Goal: Information Seeking & Learning: Learn about a topic

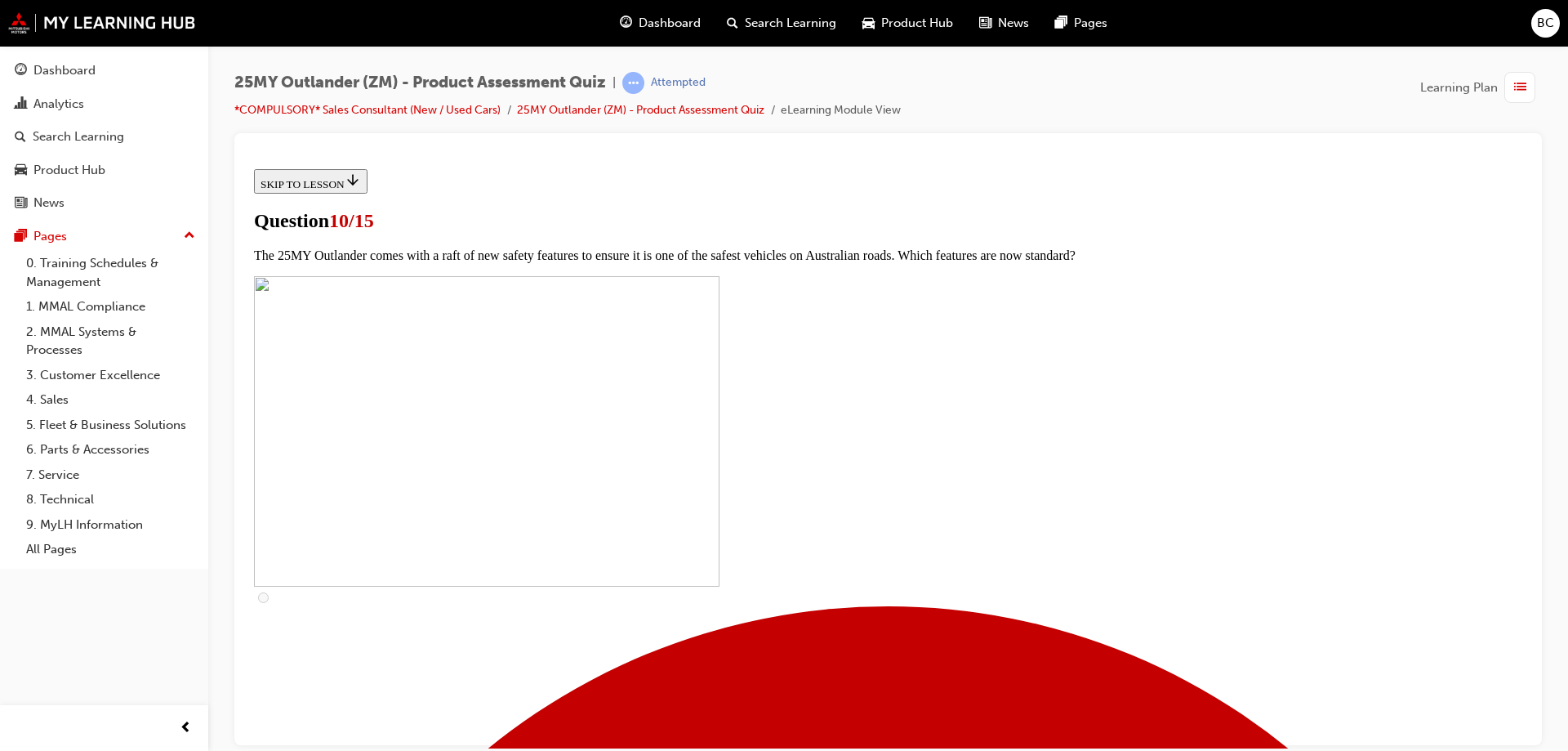
scroll to position [572, 0]
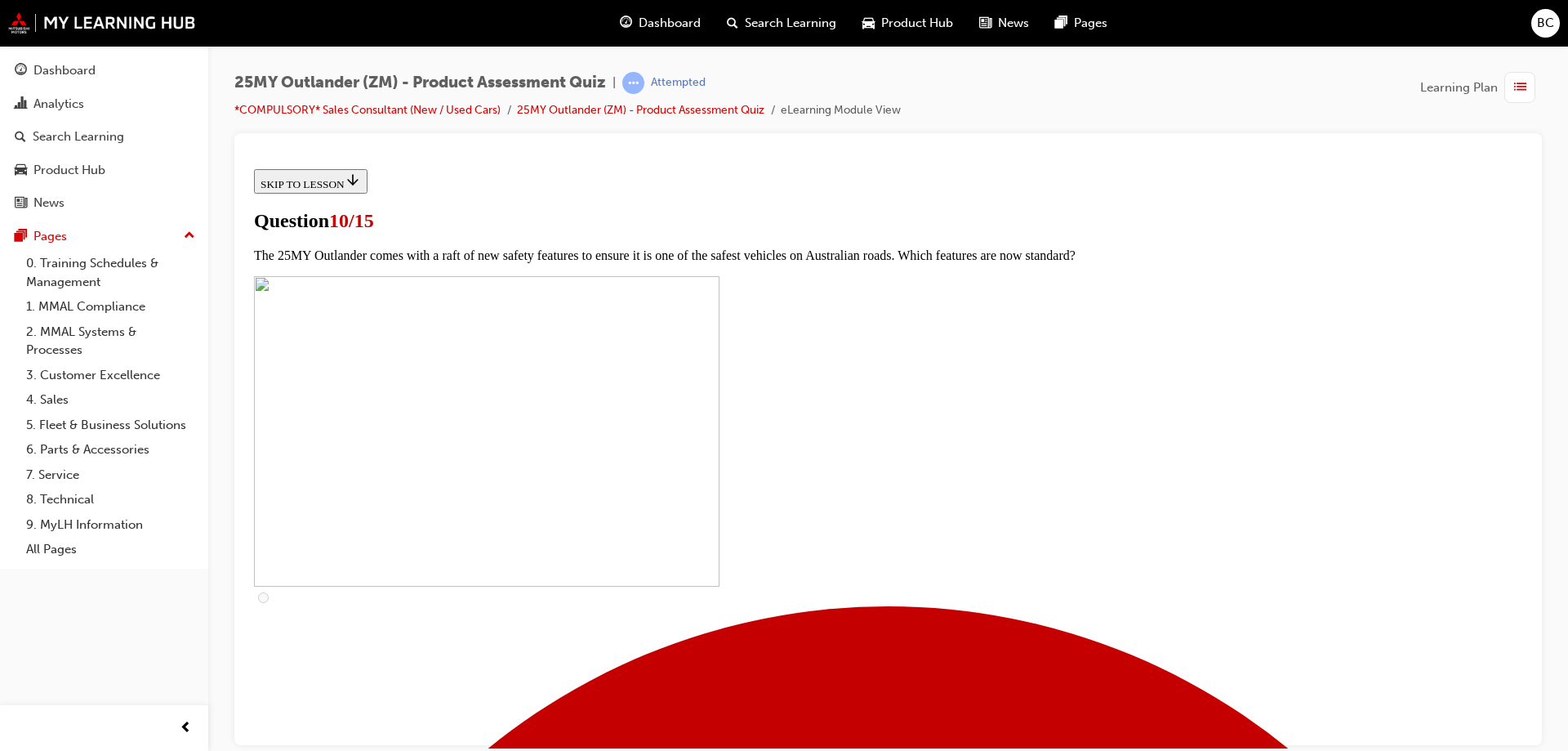
checkbox input "false"
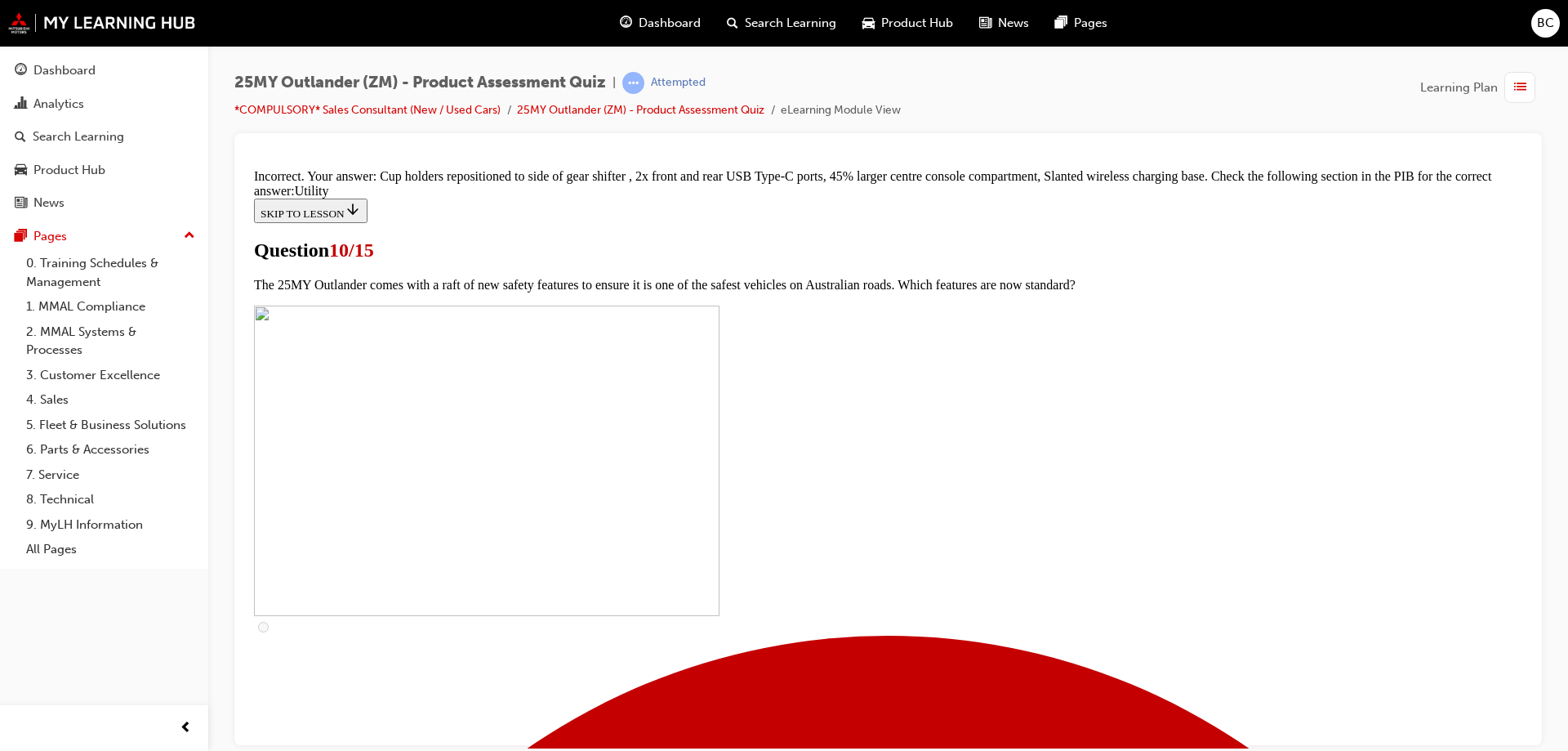
scroll to position [798, 0]
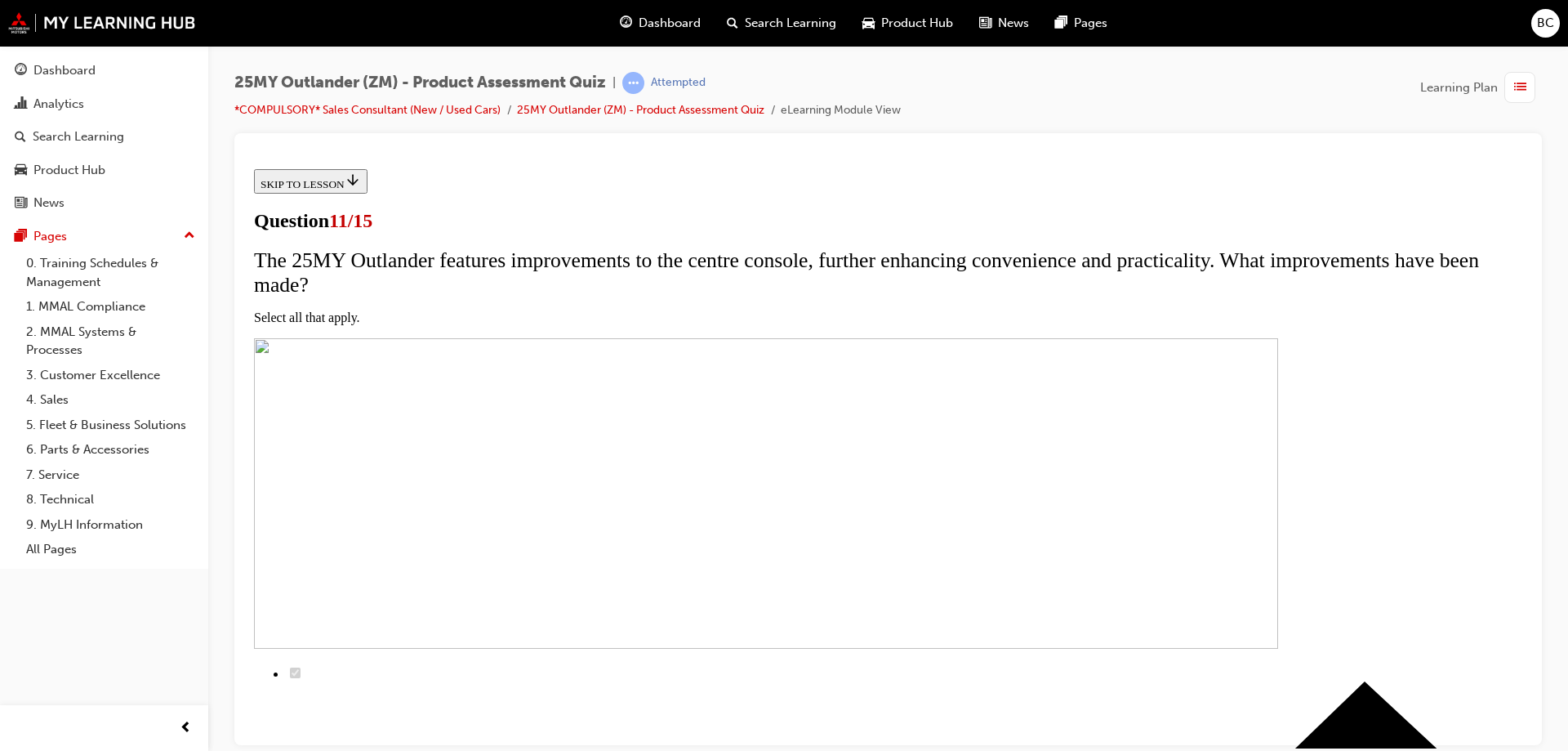
scroll to position [163, 0]
checkbox input "true"
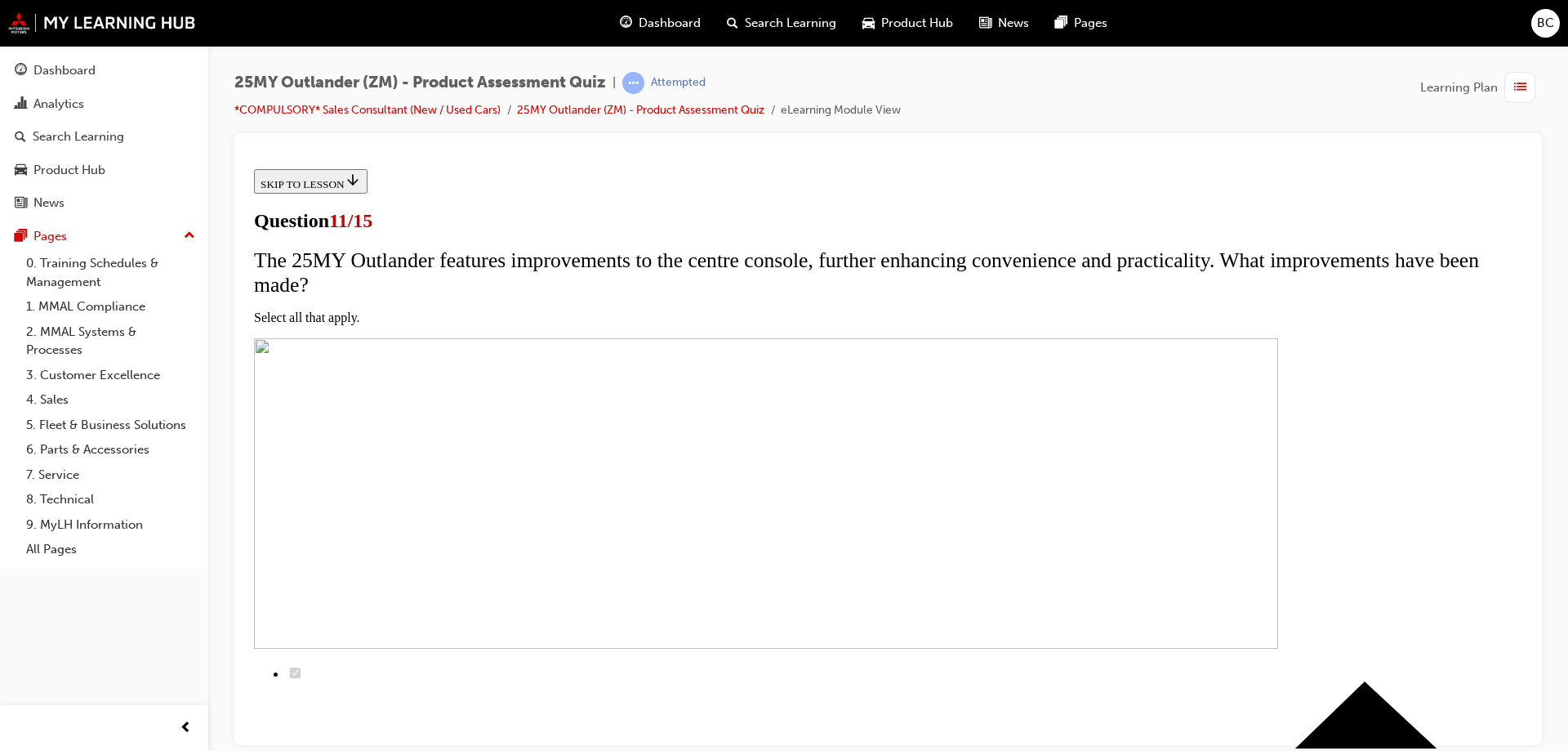
checkbox input "true"
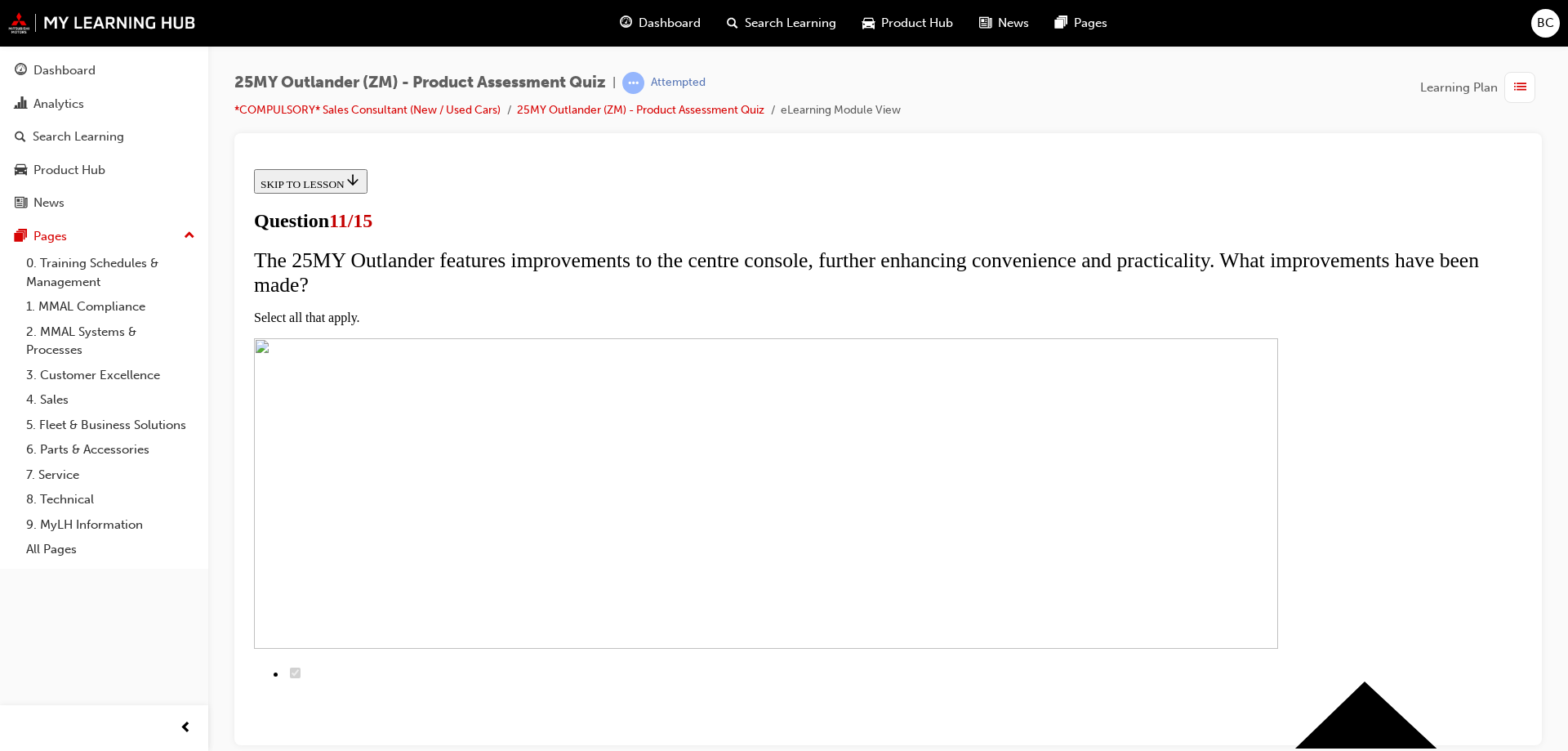
scroll to position [336, 0]
checkbox input "true"
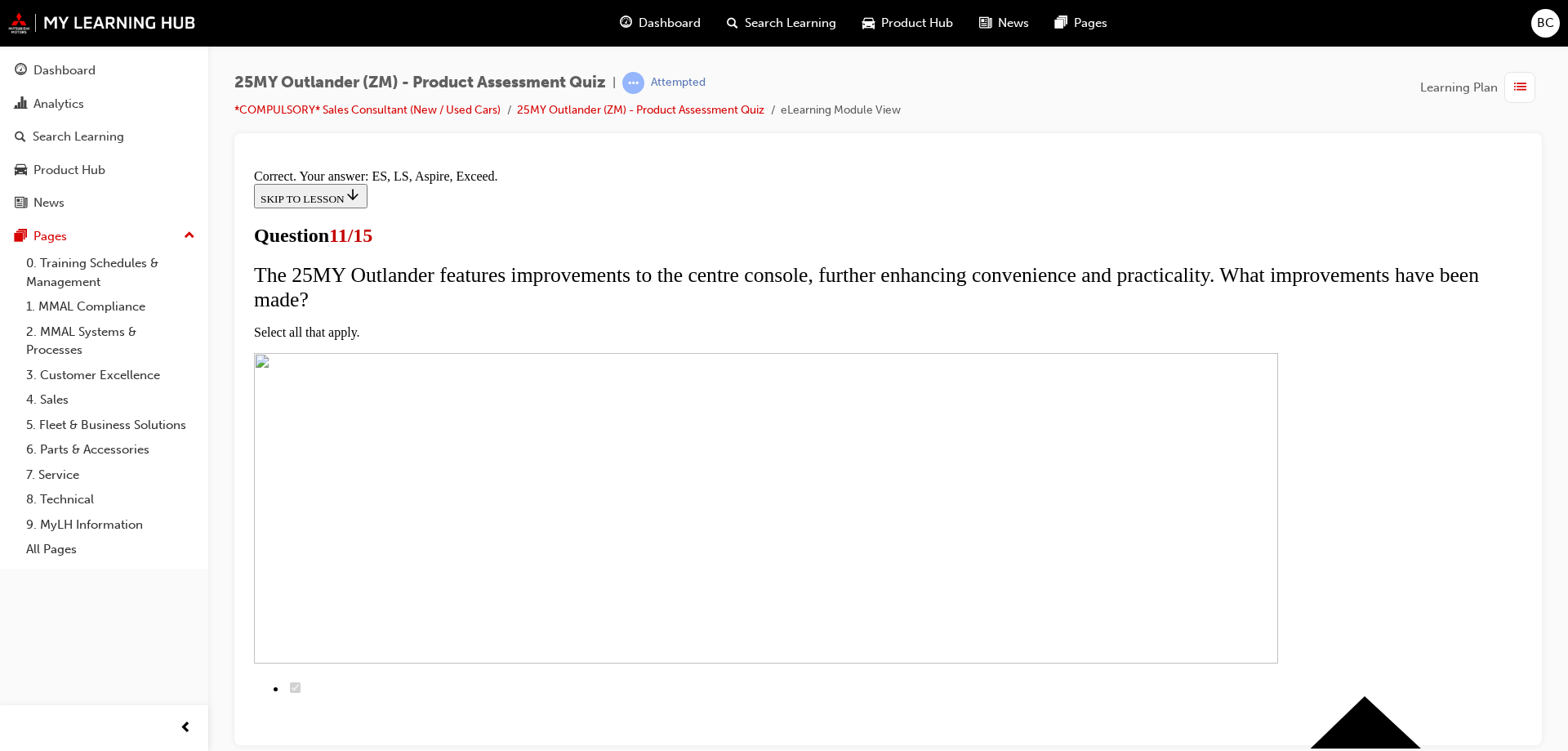
scroll to position [387, 0]
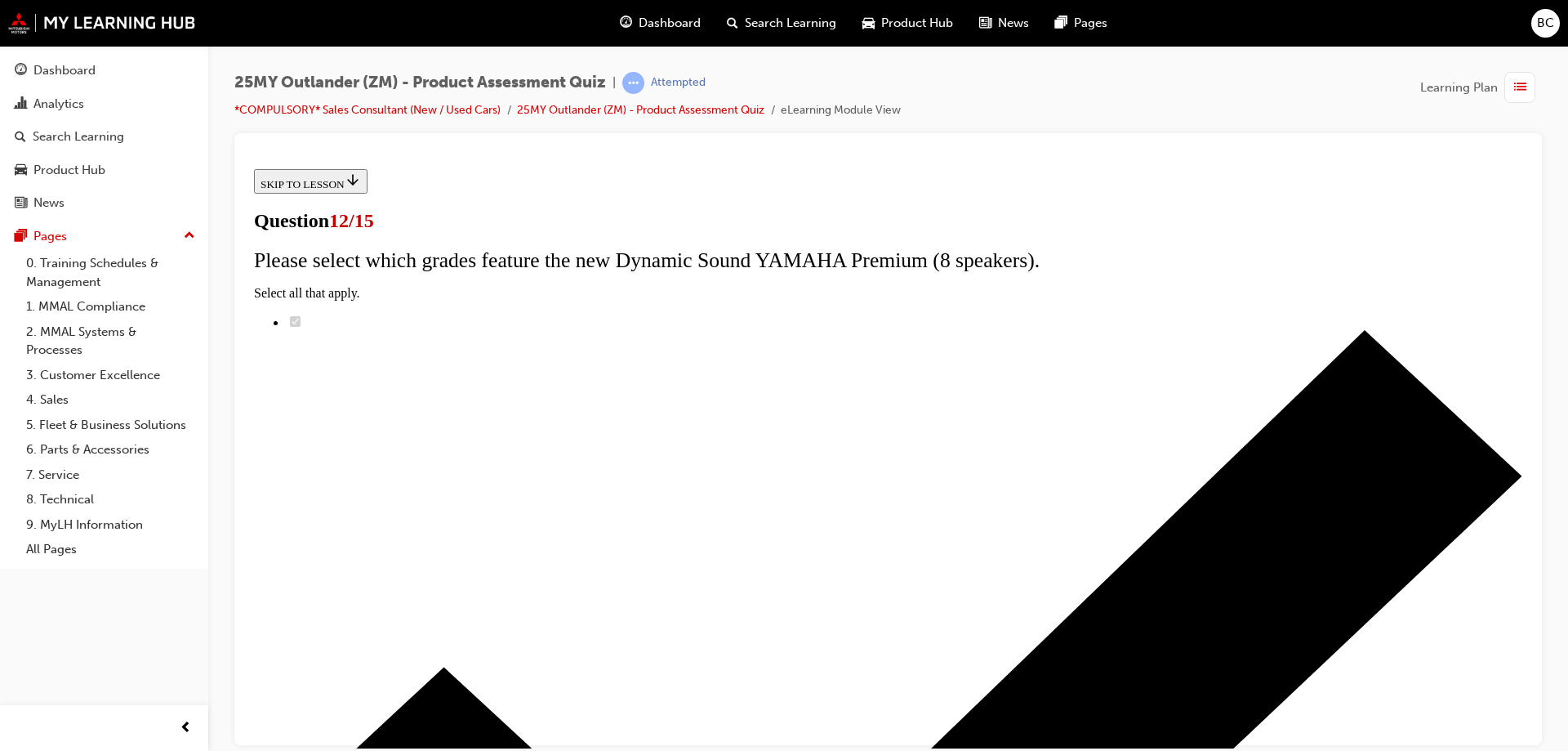
radio input "true"
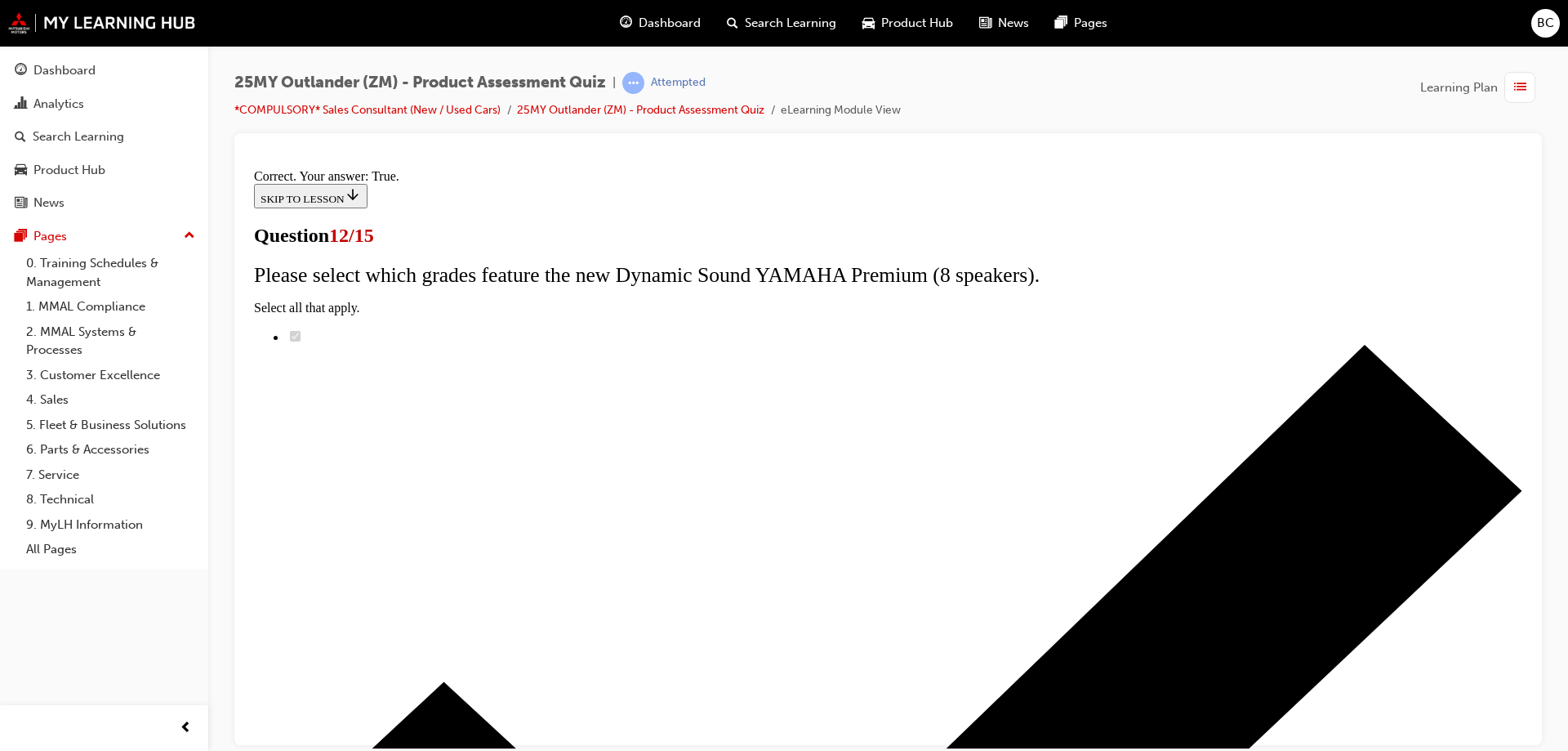
scroll to position [192, 0]
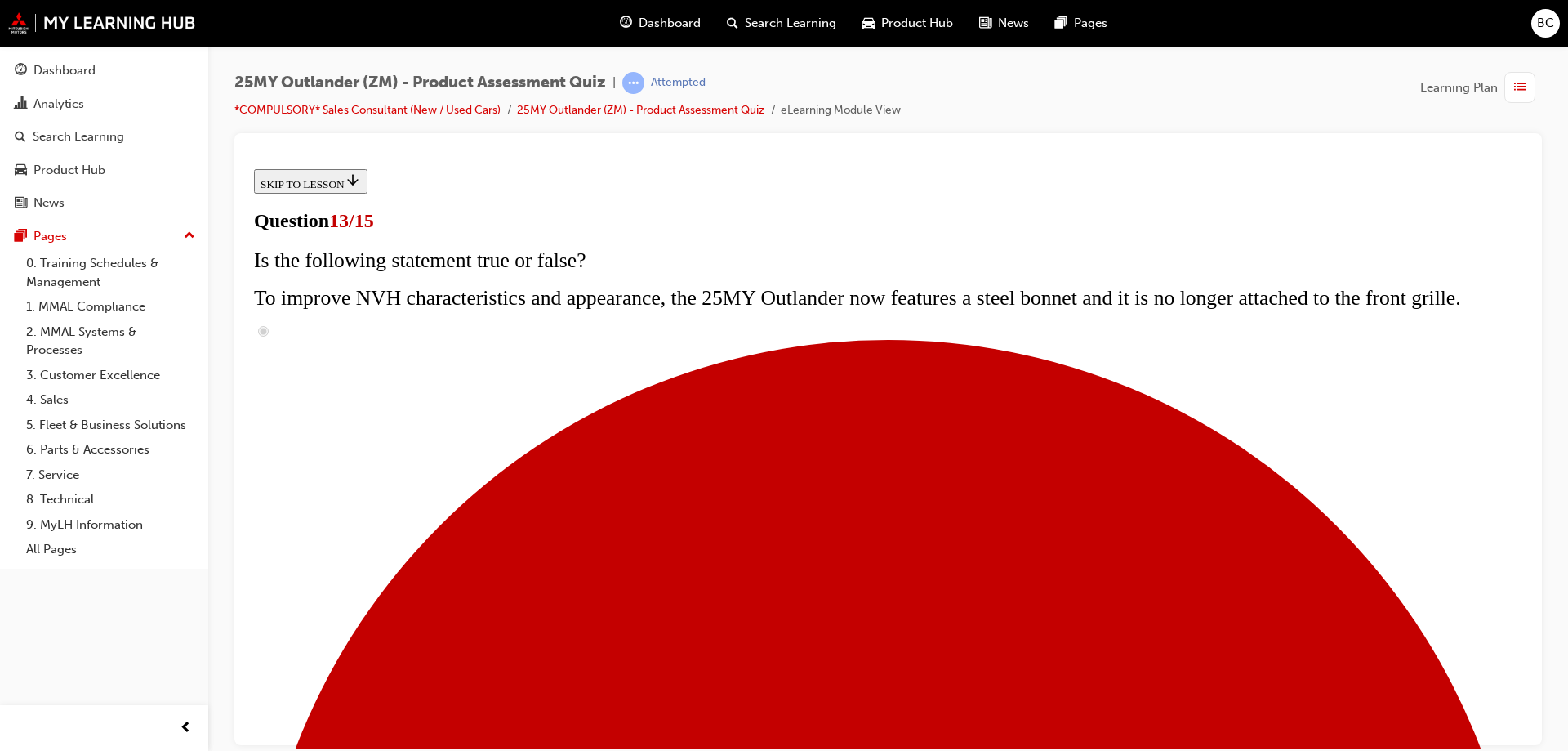
scroll to position [210, 0]
radio input "true"
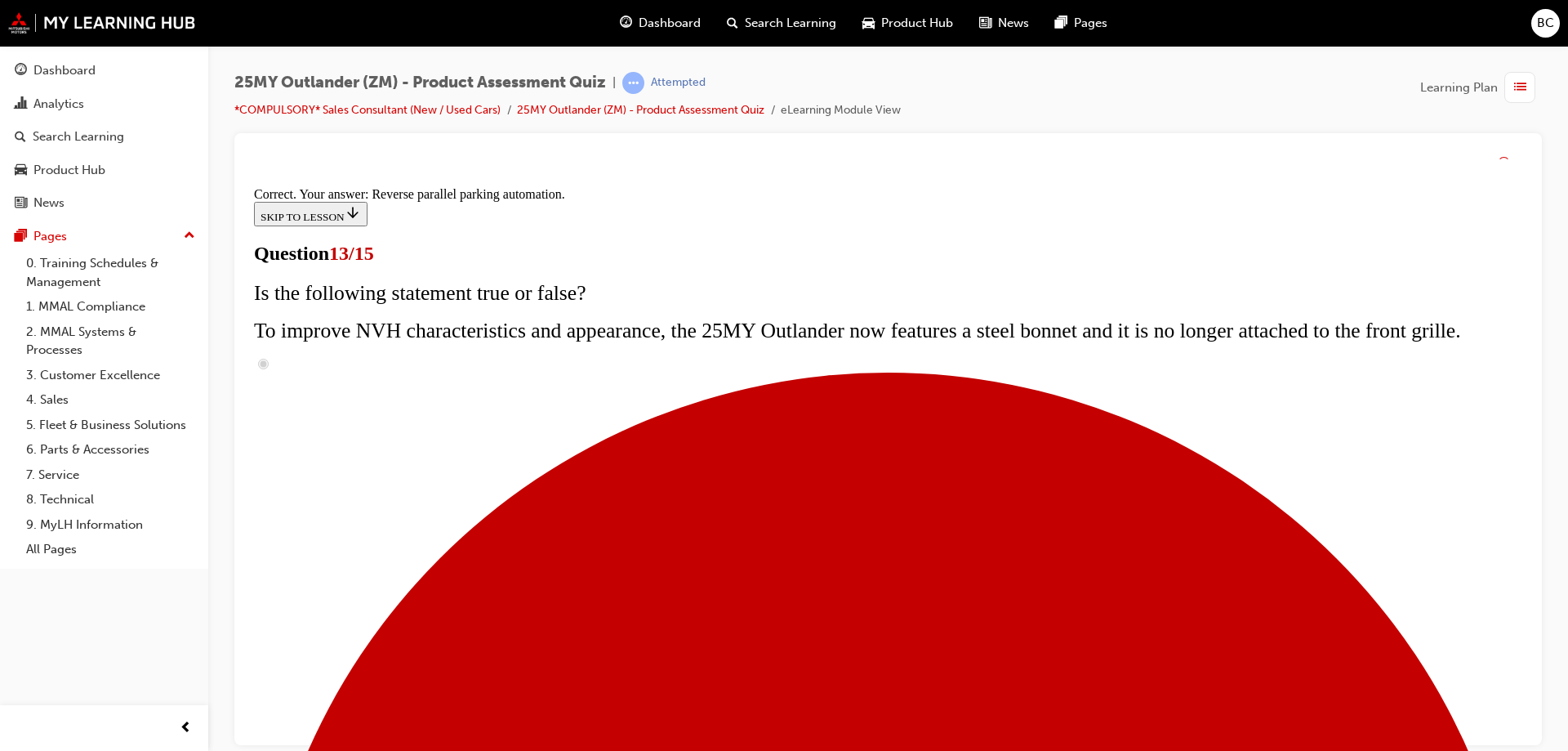
scroll to position [425, 0]
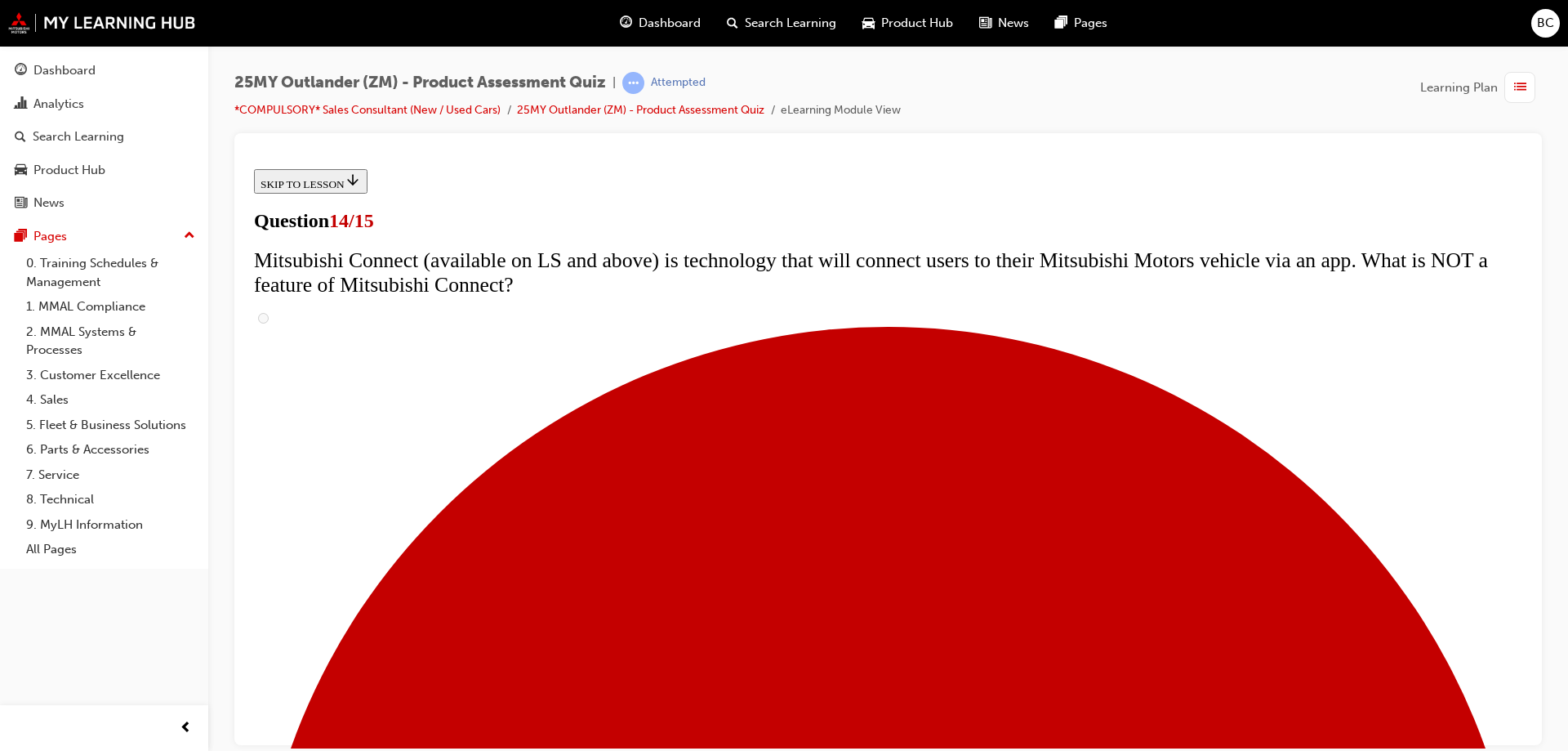
scroll to position [630, 0]
radio input "true"
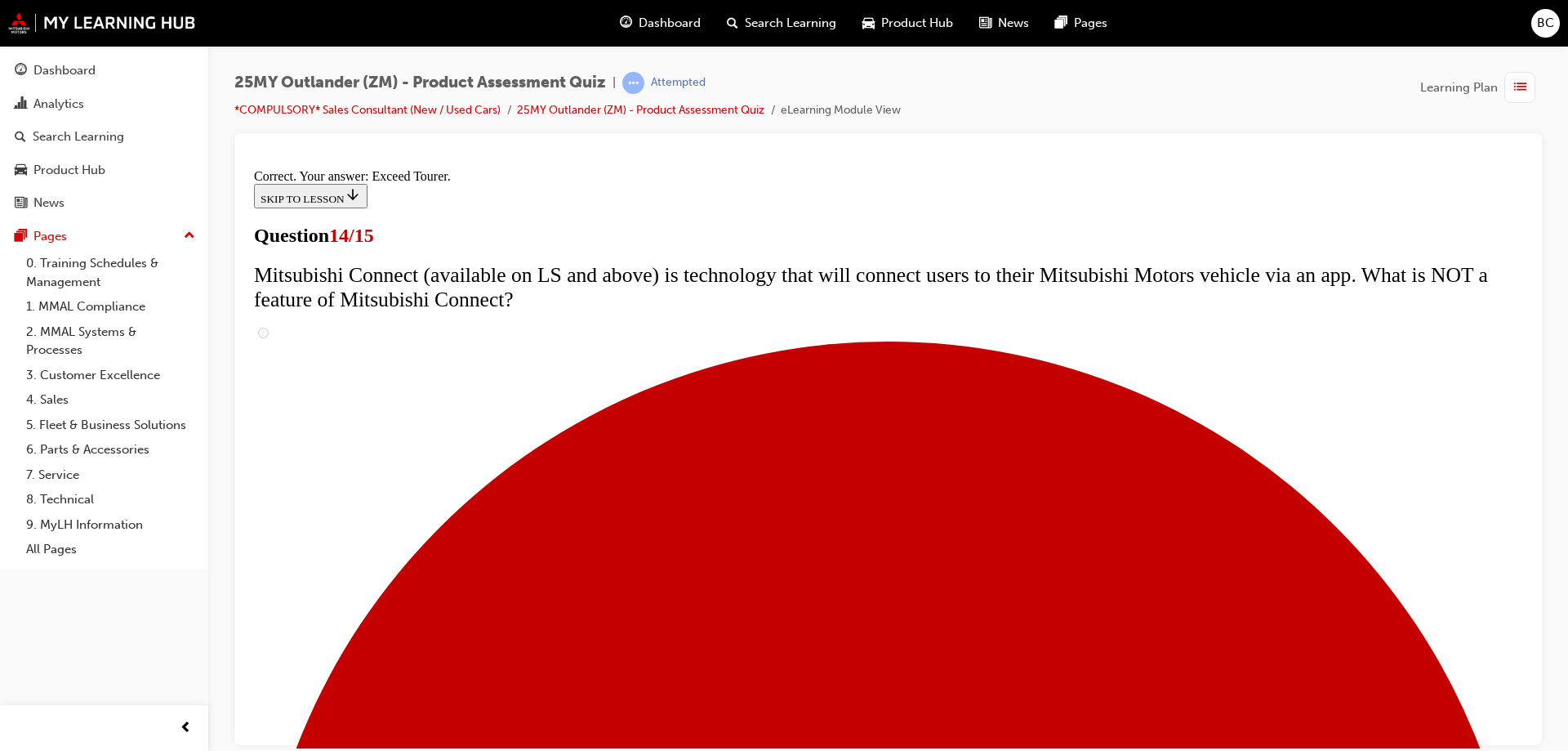
scroll to position [683, 0]
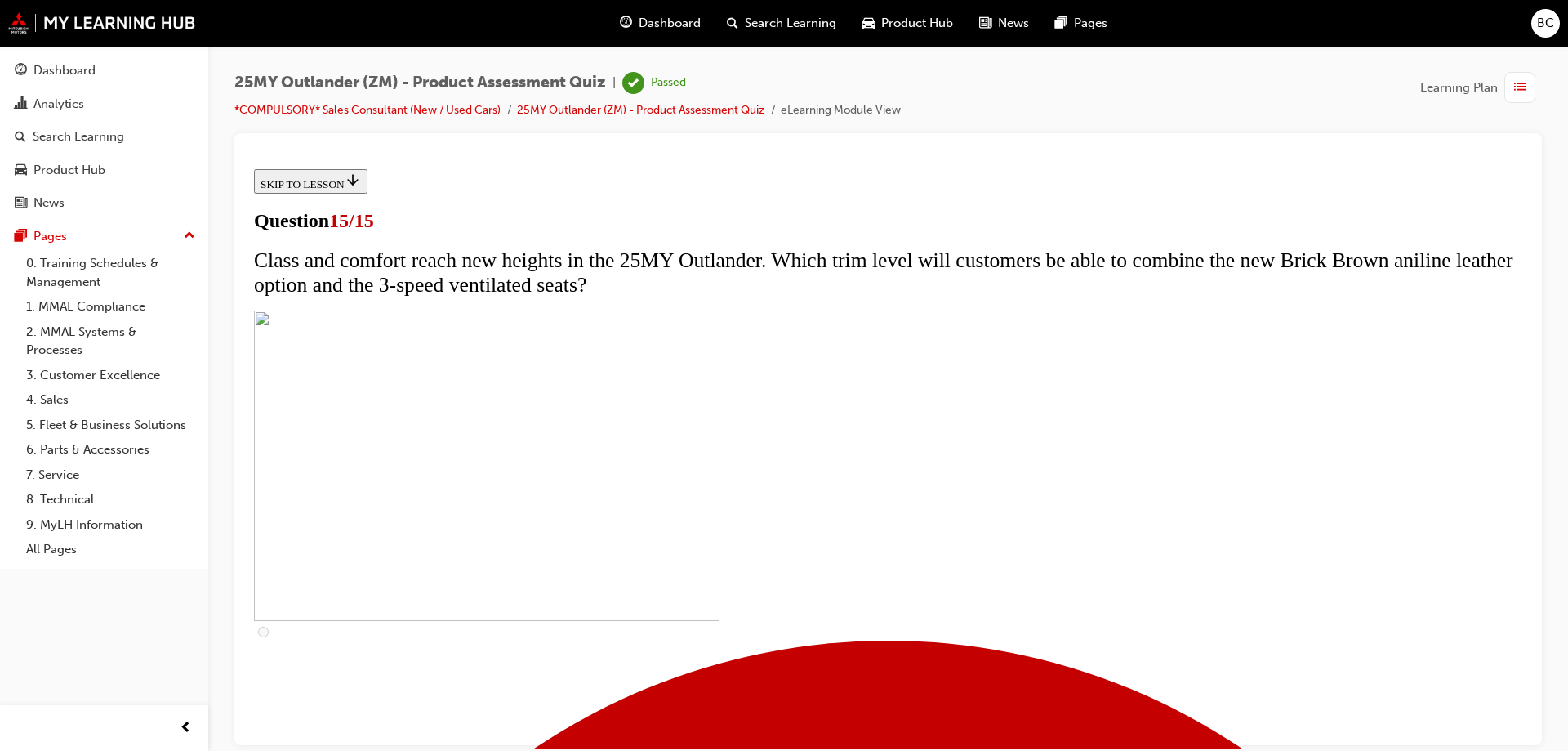
scroll to position [245, 0]
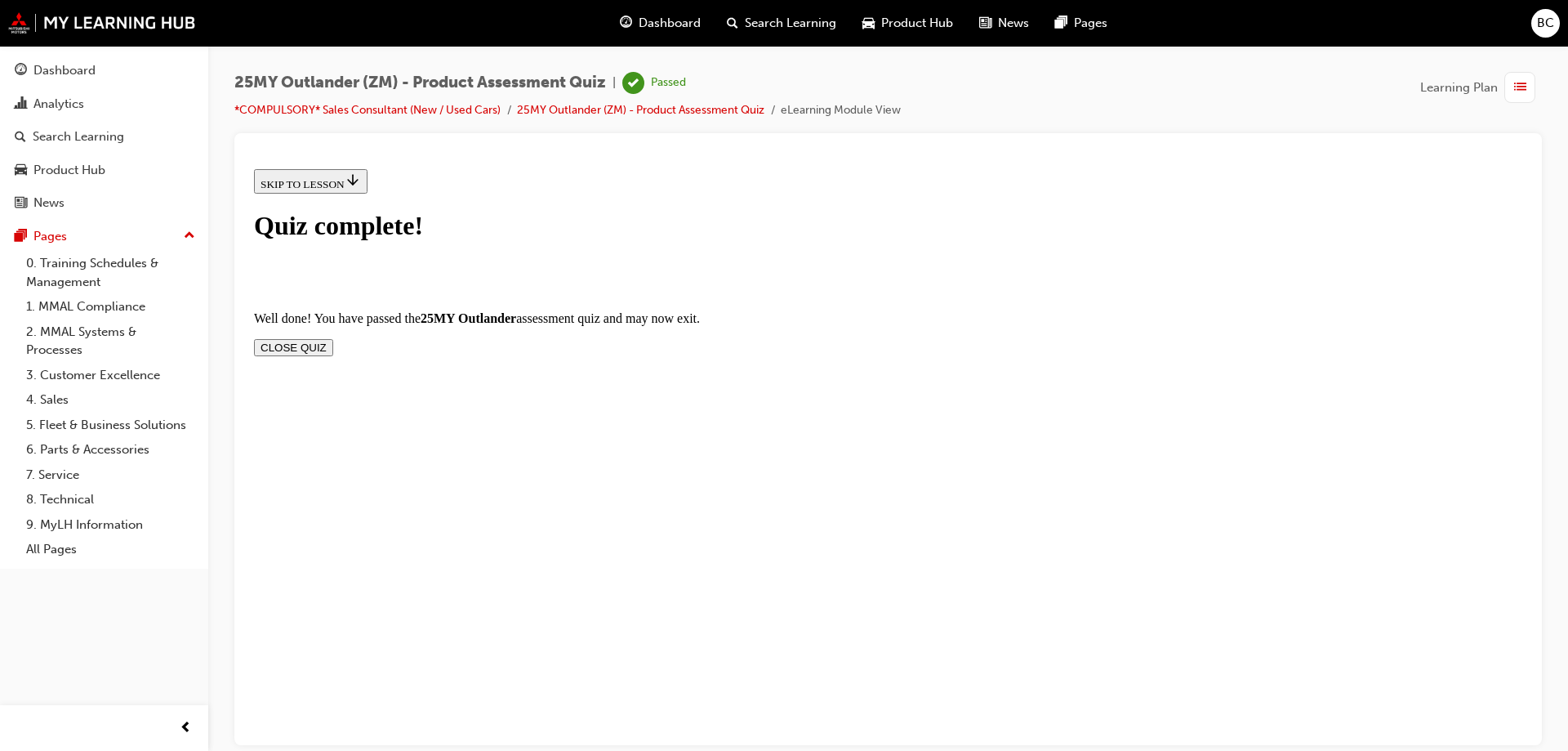
click at [333, 338] on button "CLOSE QUIZ" at bounding box center [293, 346] width 80 height 17
